Goal: Information Seeking & Learning: Learn about a topic

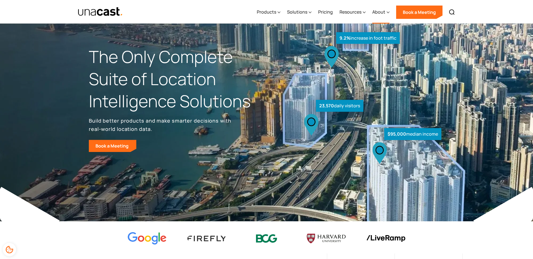
click at [380, 15] on div "About" at bounding box center [380, 12] width 17 height 23
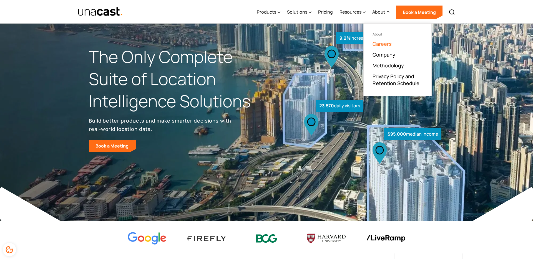
click at [386, 44] on link "Careers" at bounding box center [382, 44] width 19 height 7
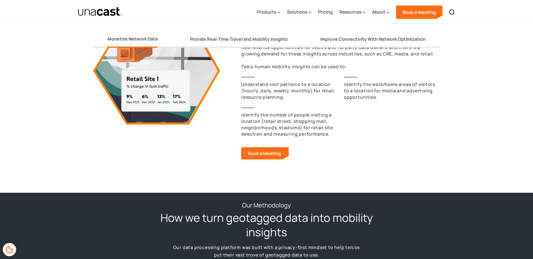
scroll to position [450, 0]
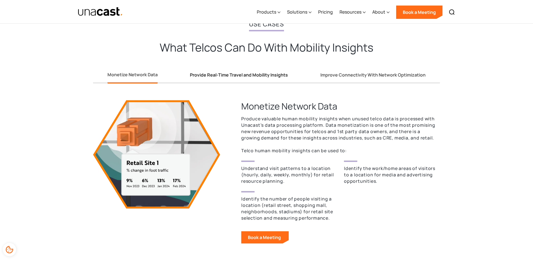
click at [251, 73] on div "Provide Real-Time Travel and Mobility Insights" at bounding box center [239, 75] width 98 height 6
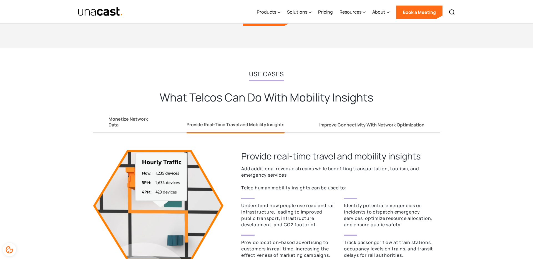
scroll to position [418, 0]
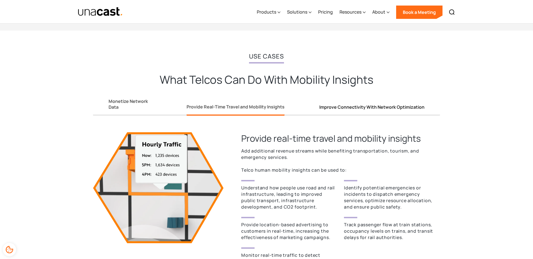
click at [367, 110] on div "Improve Connectivity With Network Optimization" at bounding box center [371, 107] width 105 height 6
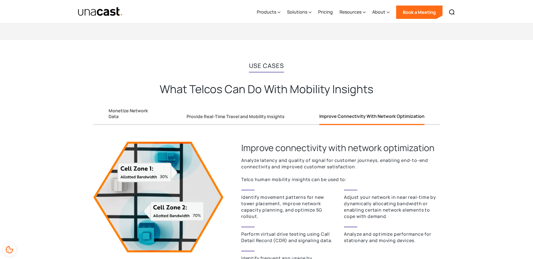
scroll to position [327, 0]
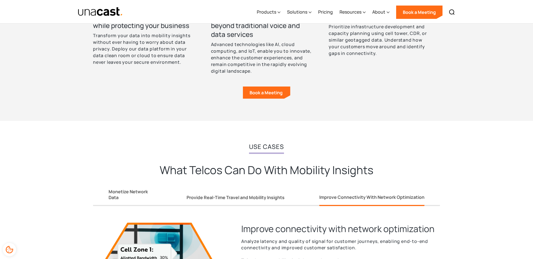
click at [266, 190] on div "Monetize Network Data Provide Real-Time Travel and Mobility Insights Improve Co…" at bounding box center [266, 194] width 347 height 24
click at [266, 195] on div "Provide Real-Time Travel and Mobility Insights" at bounding box center [236, 198] width 98 height 6
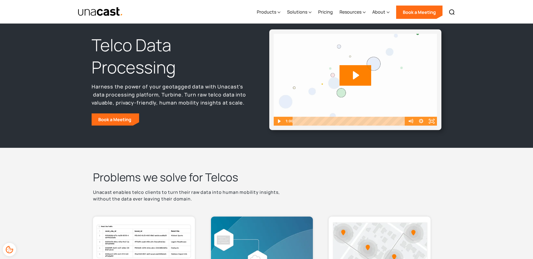
scroll to position [0, 0]
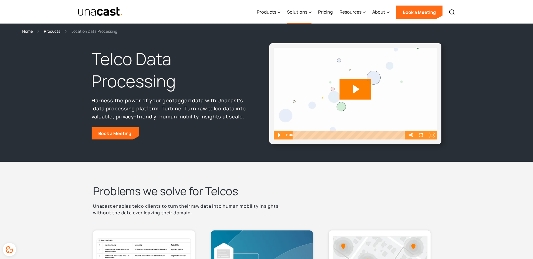
click at [297, 13] on div "Solutions" at bounding box center [297, 12] width 20 height 7
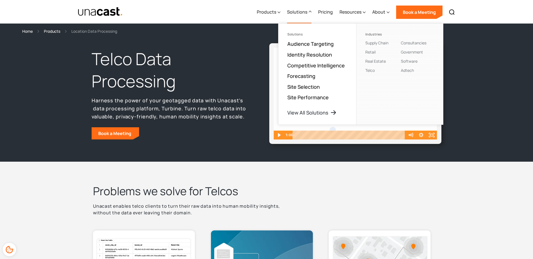
click at [297, 13] on div "Solutions" at bounding box center [297, 12] width 20 height 7
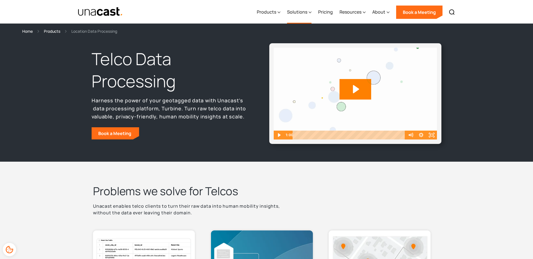
click at [297, 13] on div "Solutions" at bounding box center [297, 12] width 20 height 7
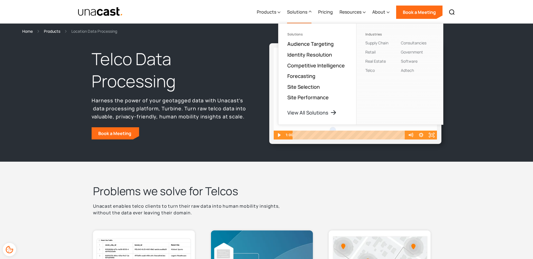
click at [332, 200] on div "Problems we solve for Telcos Unacast enables telco clients to turn their raw da…" at bounding box center [266, 203] width 347 height 39
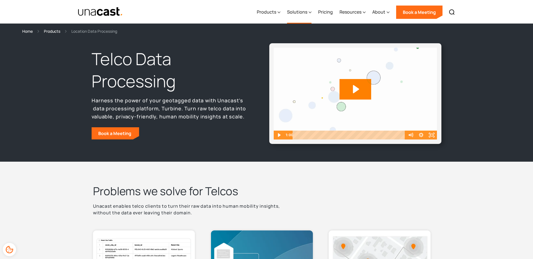
click at [299, 16] on div "Solutions" at bounding box center [299, 12] width 24 height 23
